Goal: Information Seeking & Learning: Learn about a topic

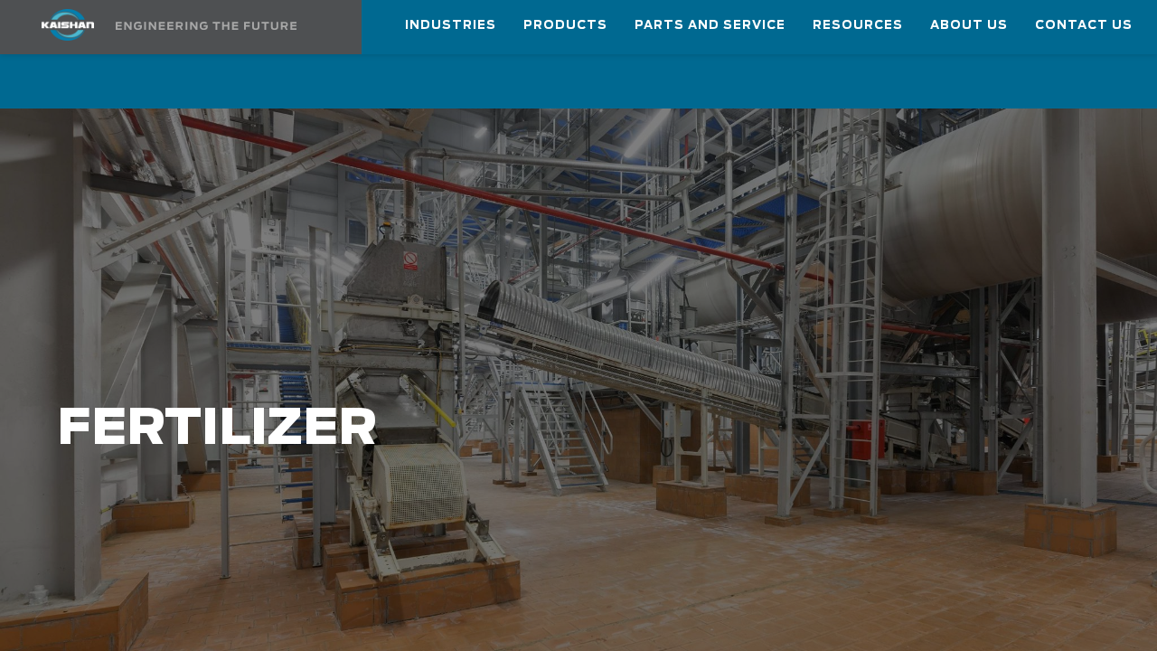
scroll to position [90, 0]
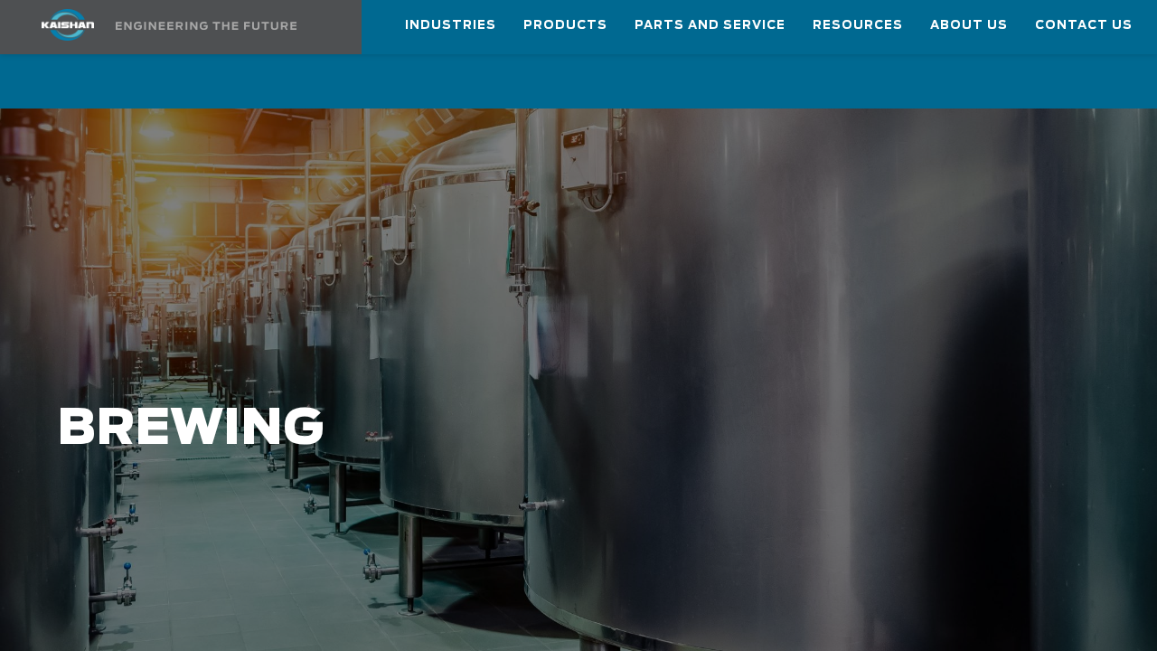
scroll to position [90, 0]
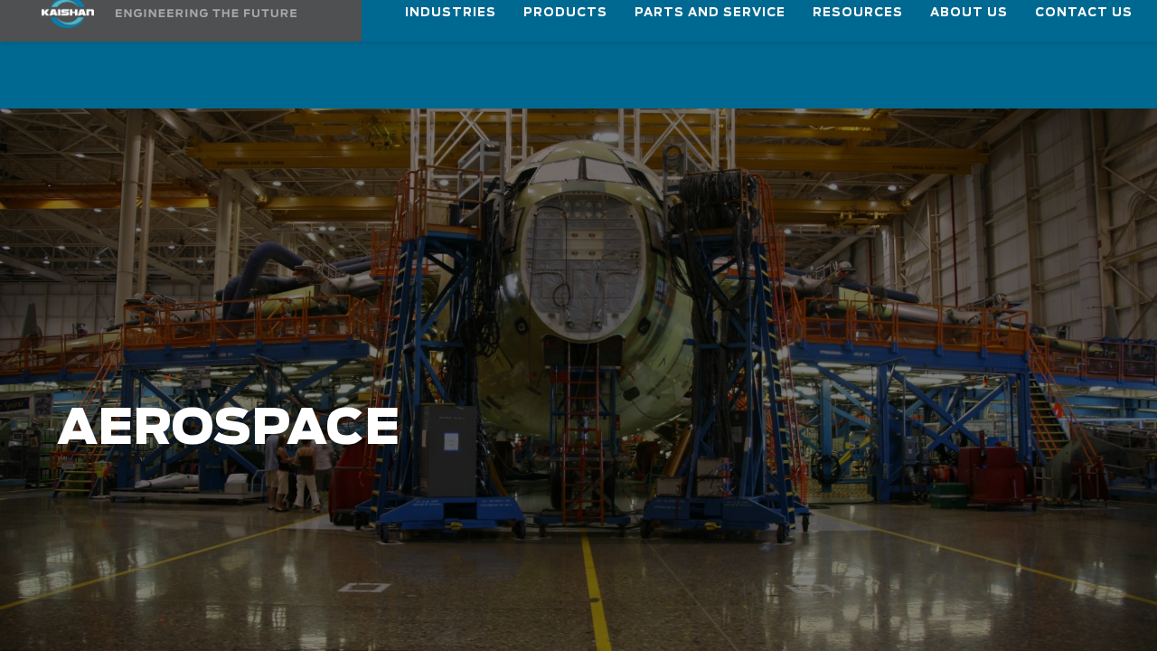
scroll to position [90, 0]
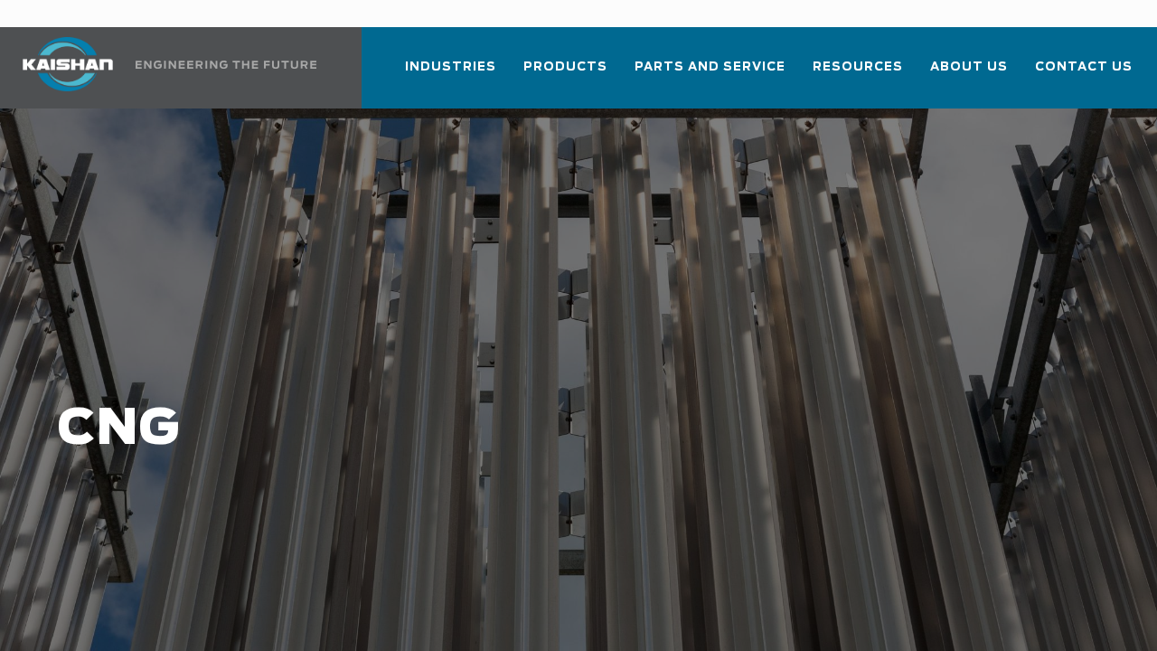
scroll to position [90, 0]
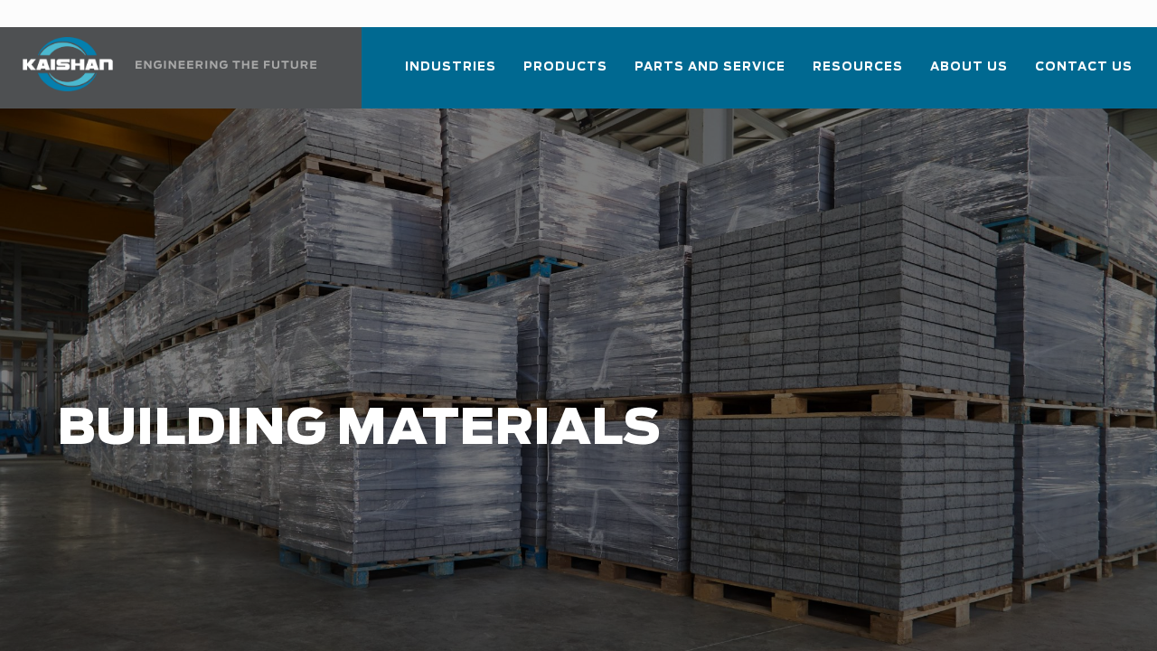
scroll to position [90, 0]
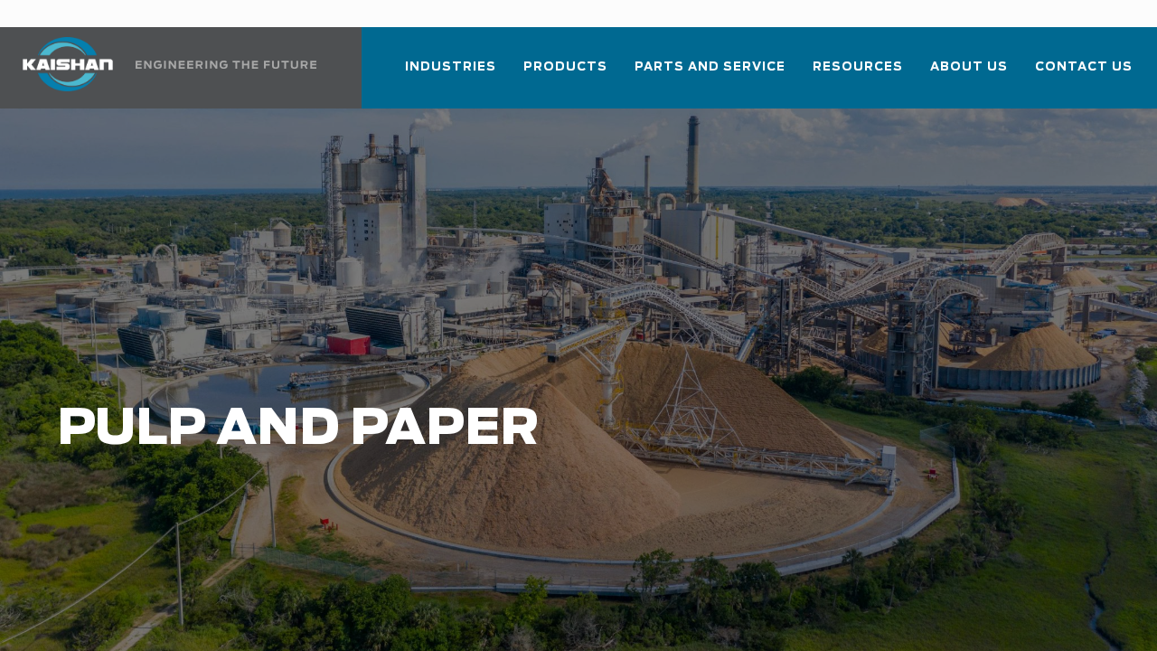
scroll to position [90, 0]
